Goal: Task Accomplishment & Management: Manage account settings

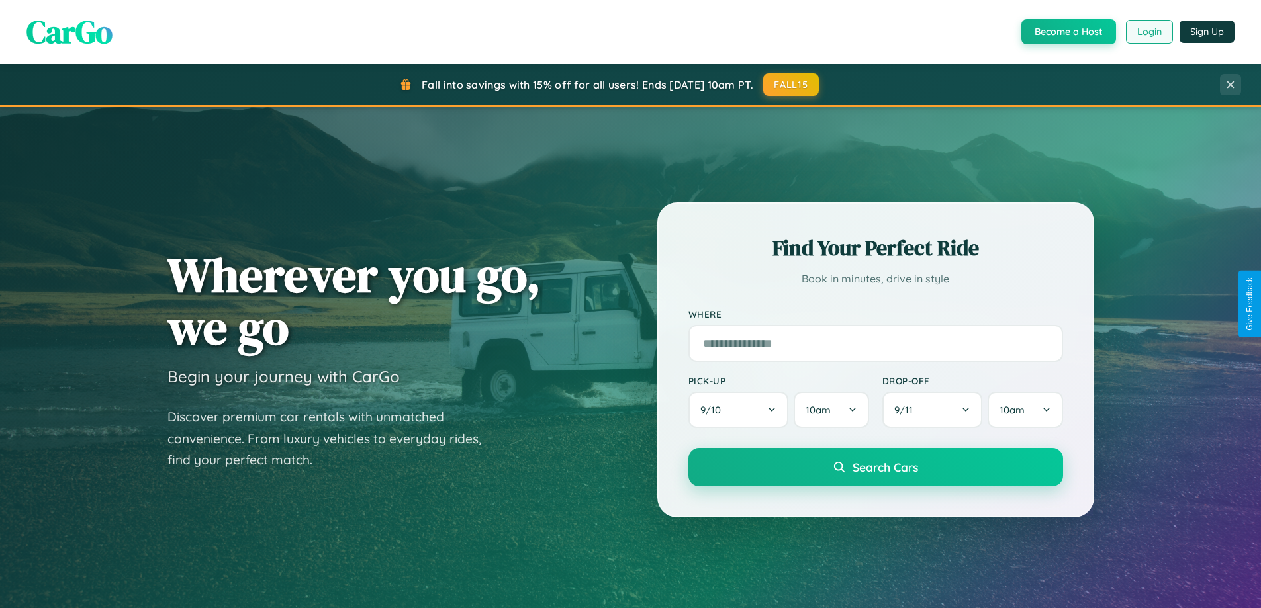
click at [1149, 32] on button "Login" at bounding box center [1149, 32] width 47 height 24
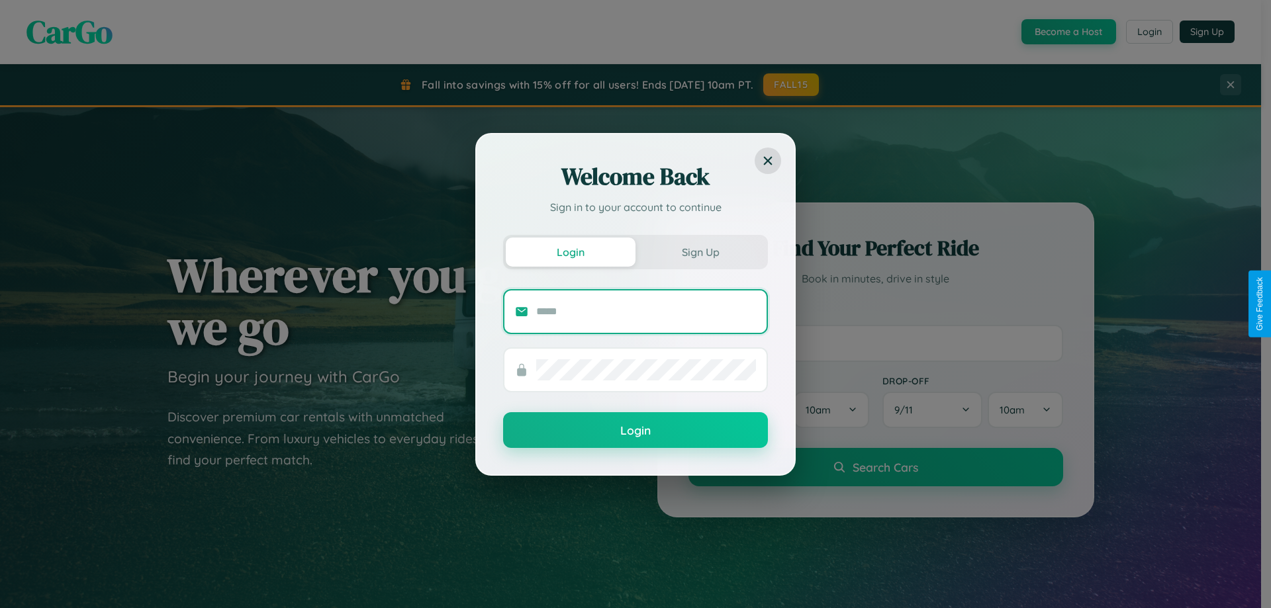
click at [646, 311] on input "text" at bounding box center [646, 311] width 220 height 21
type input "**********"
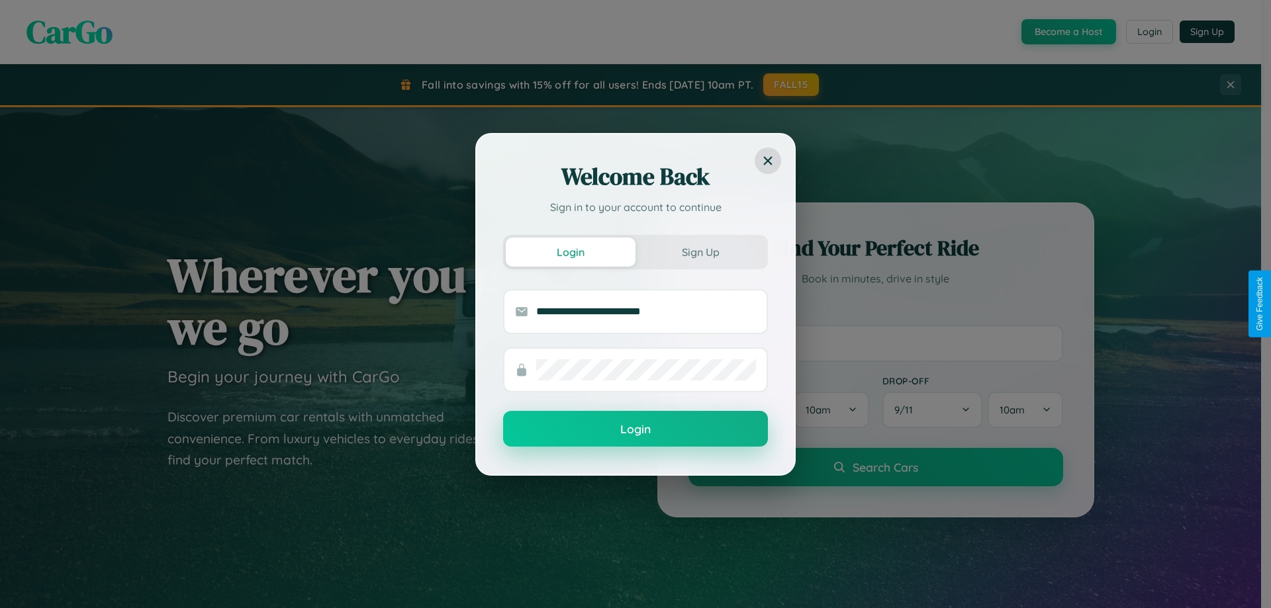
click at [636, 430] on button "Login" at bounding box center [635, 429] width 265 height 36
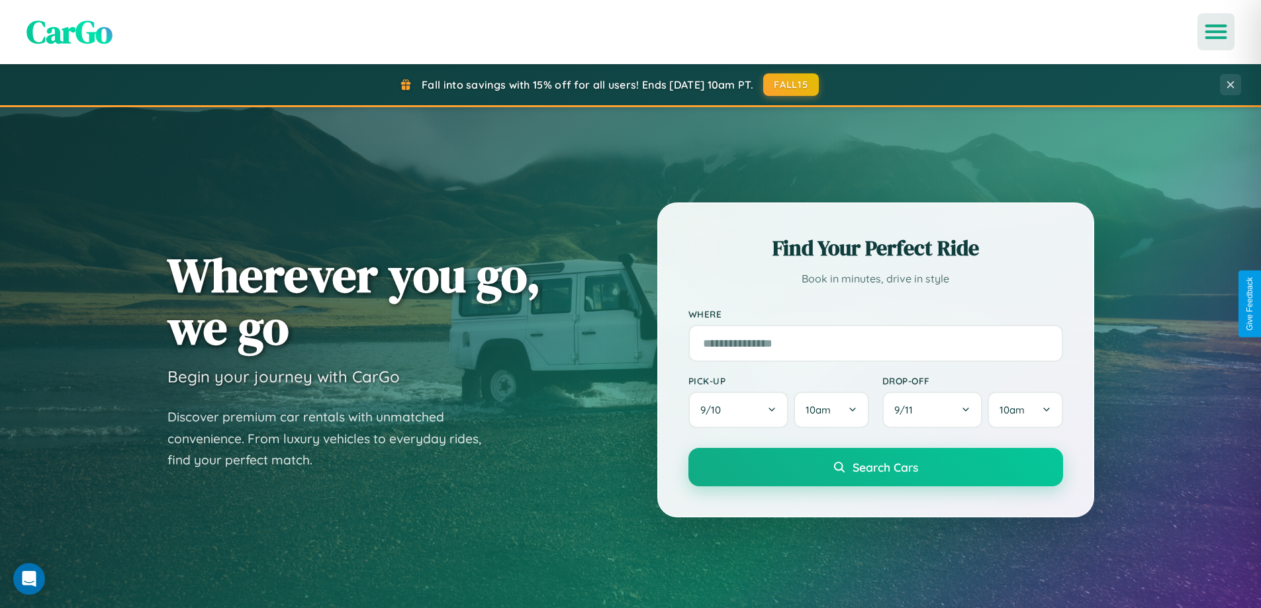
click at [1216, 32] on icon "Open menu" at bounding box center [1216, 32] width 19 height 12
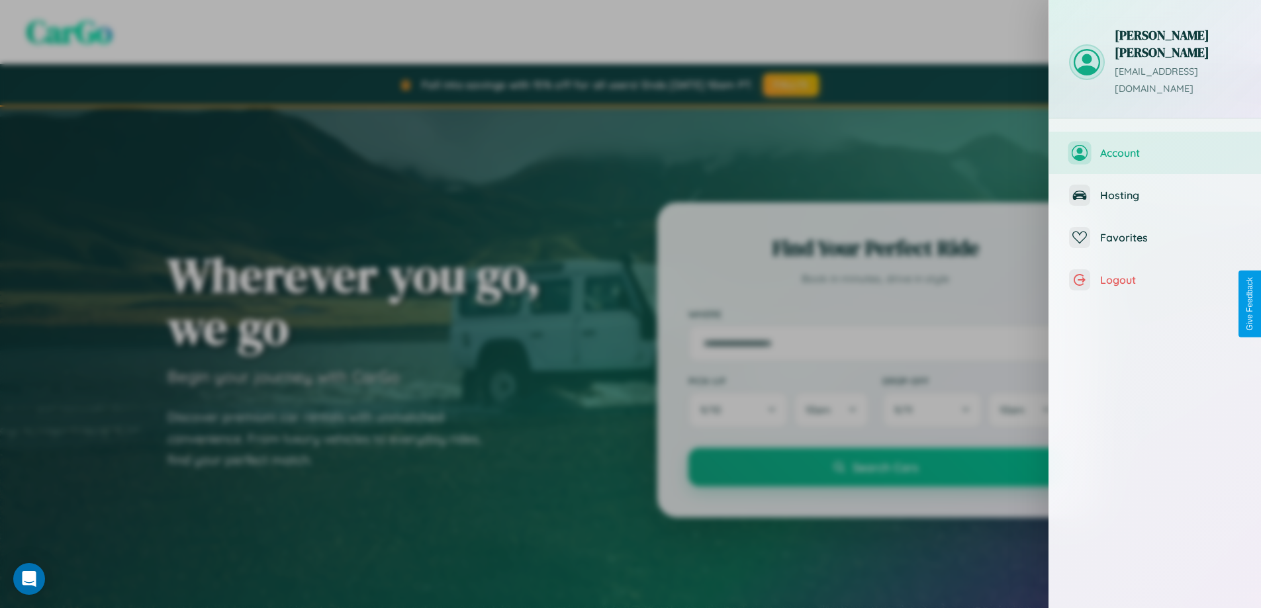
click at [1155, 146] on span "Account" at bounding box center [1170, 152] width 141 height 13
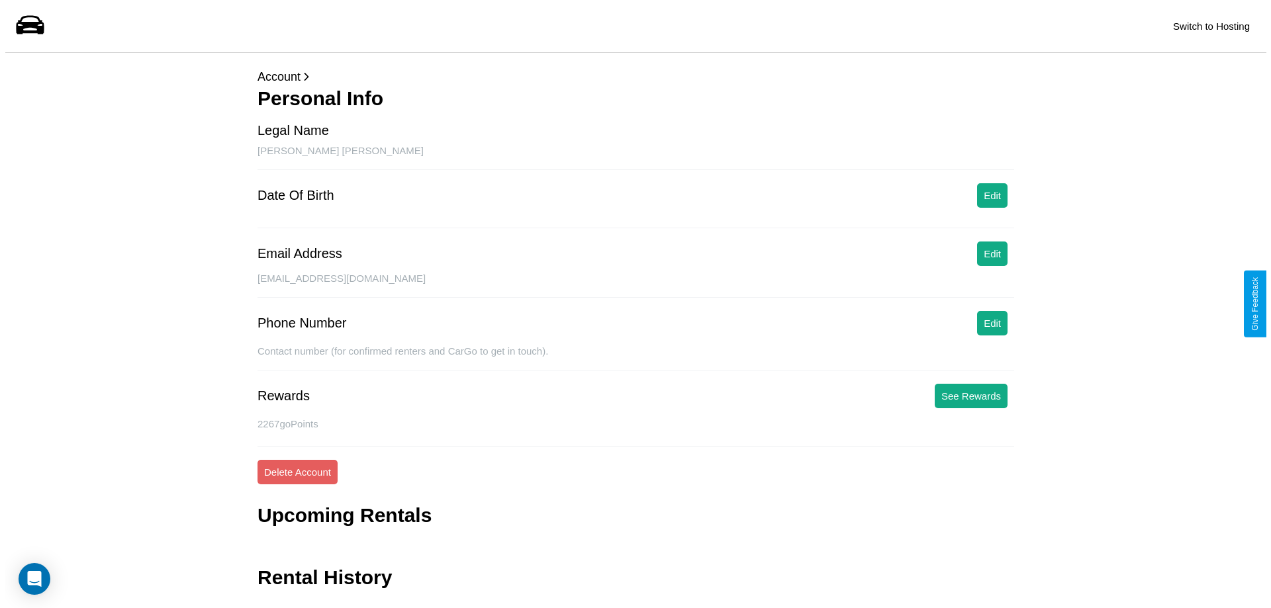
scroll to position [32, 0]
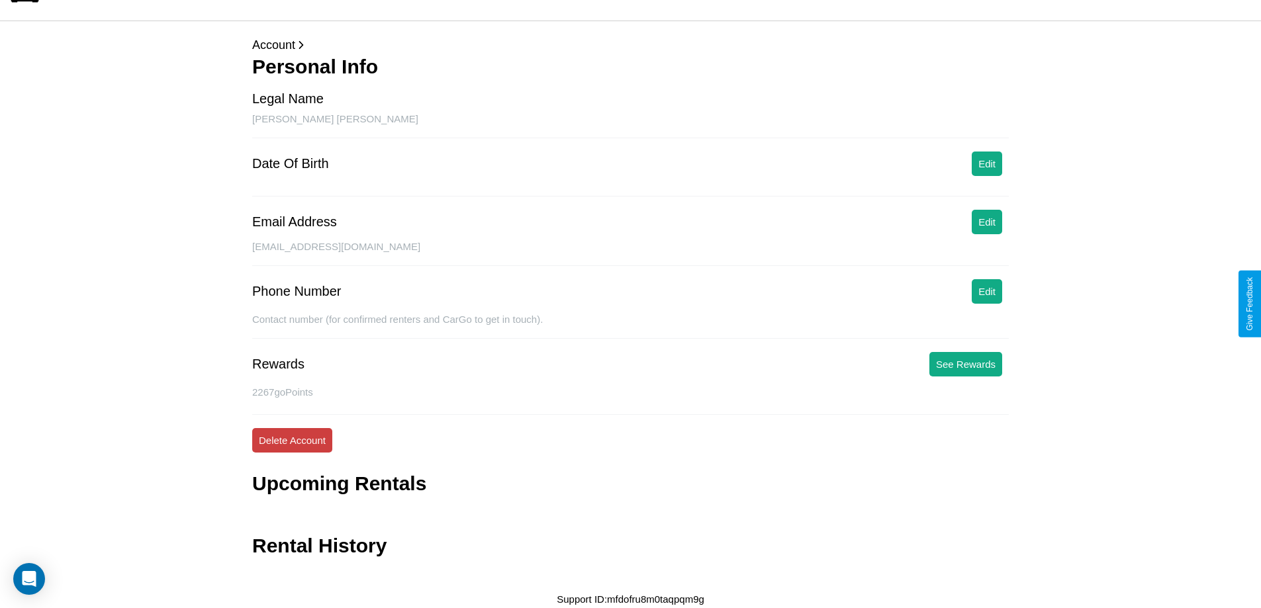
click at [292, 440] on button "Delete Account" at bounding box center [292, 440] width 80 height 24
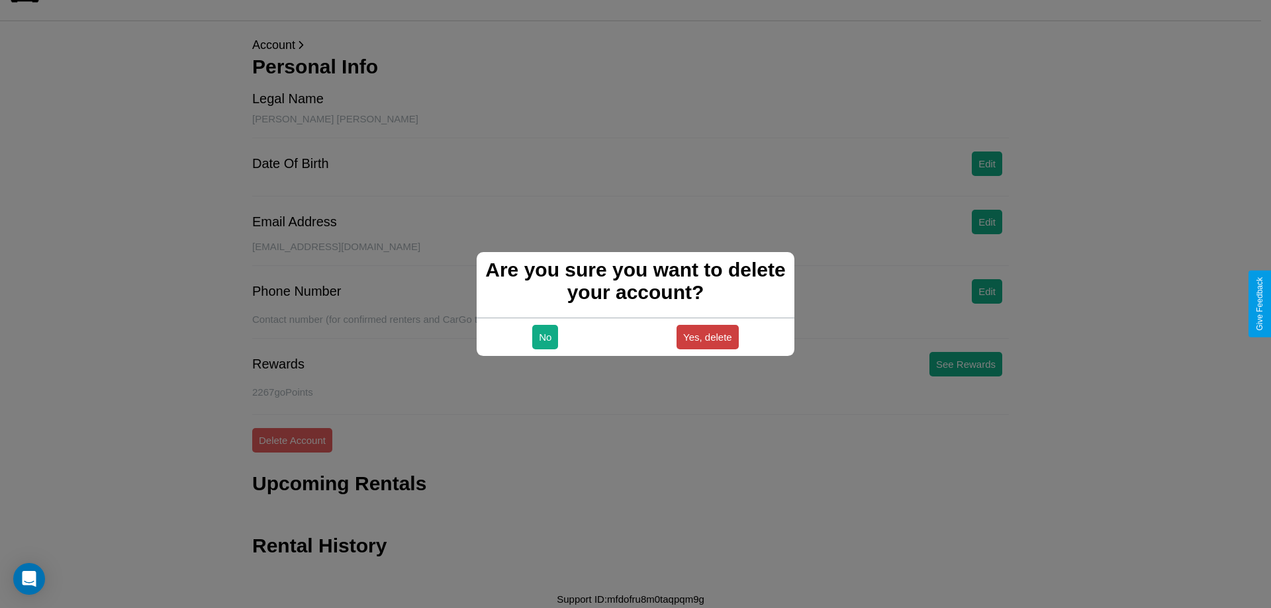
click at [707, 337] on button "Yes, delete" at bounding box center [708, 337] width 62 height 24
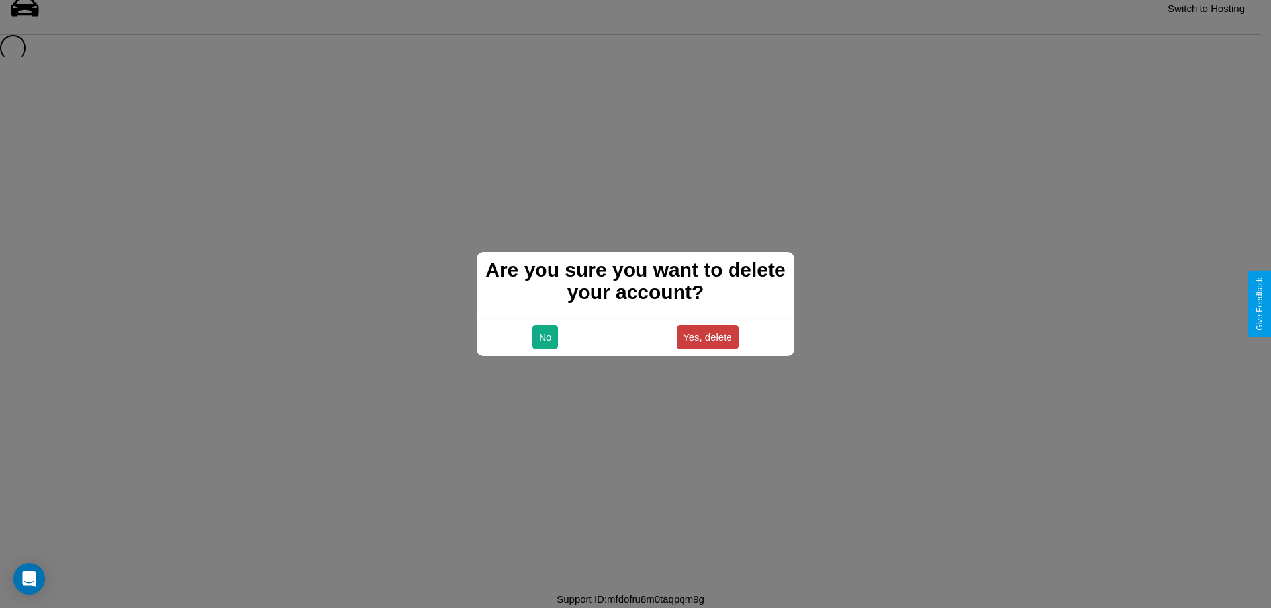
scroll to position [18, 0]
